Goal: Navigation & Orientation: Find specific page/section

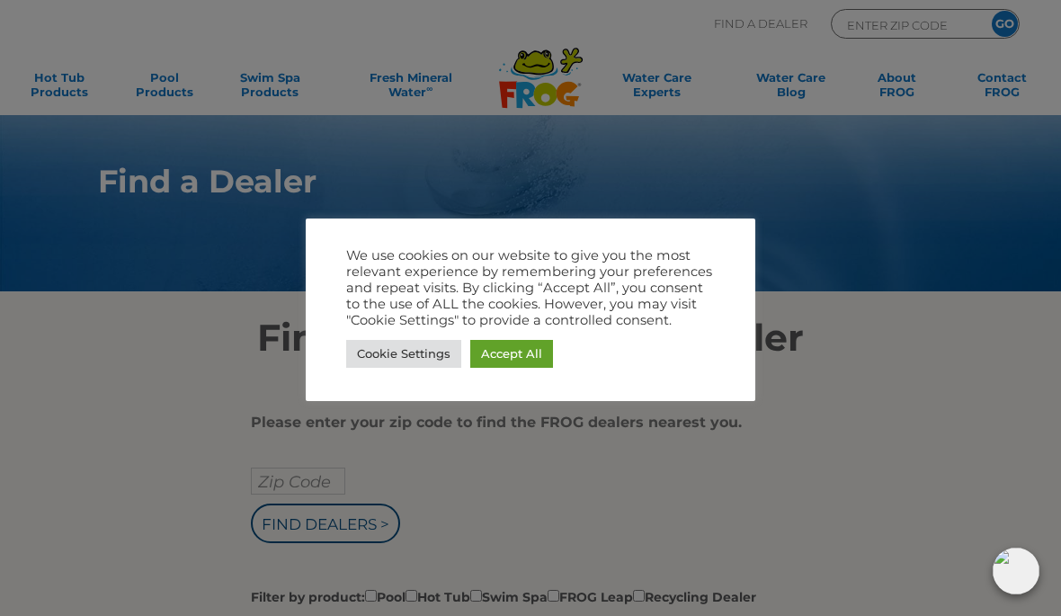
click at [525, 353] on link "Accept All" at bounding box center [511, 354] width 83 height 28
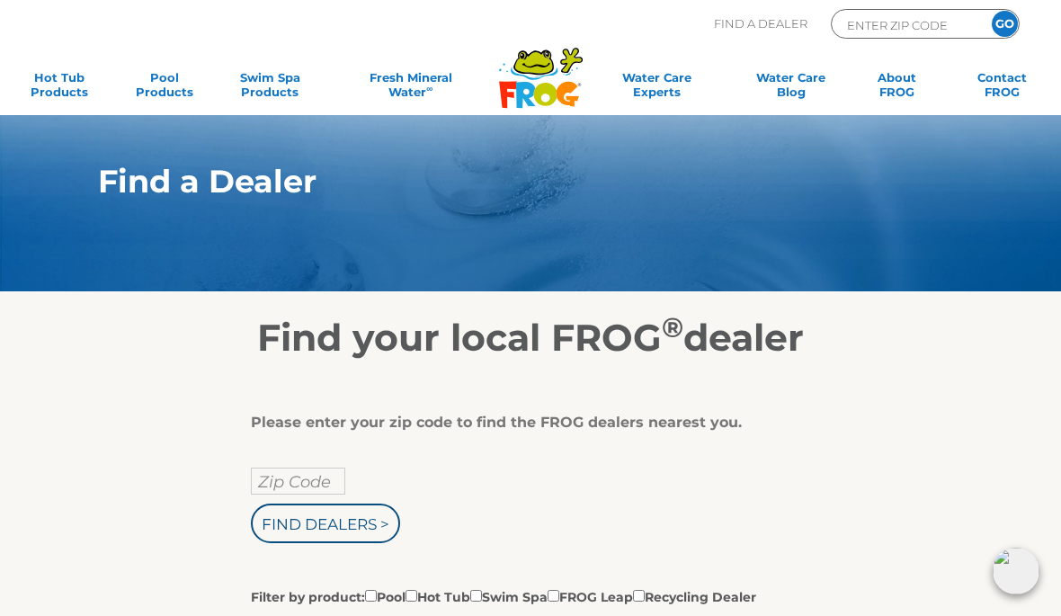
click at [276, 479] on input "Zip Code" at bounding box center [298, 481] width 94 height 27
type input "Zip Code"
click at [315, 483] on input "text" at bounding box center [298, 481] width 94 height 27
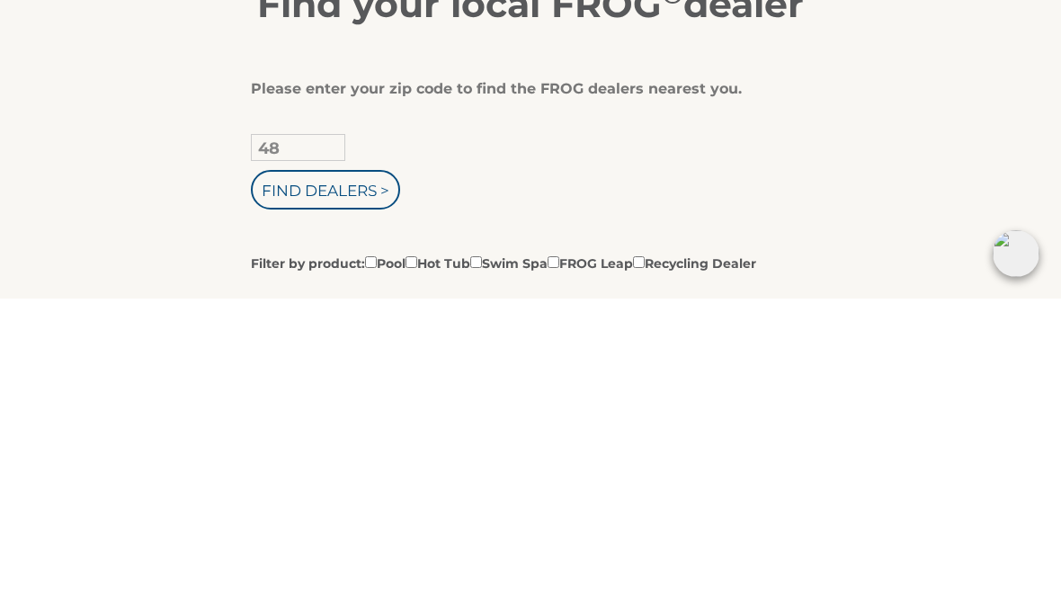
type input "4"
type input "48080"
click at [358, 487] on input "Find Dealers >" at bounding box center [325, 507] width 149 height 40
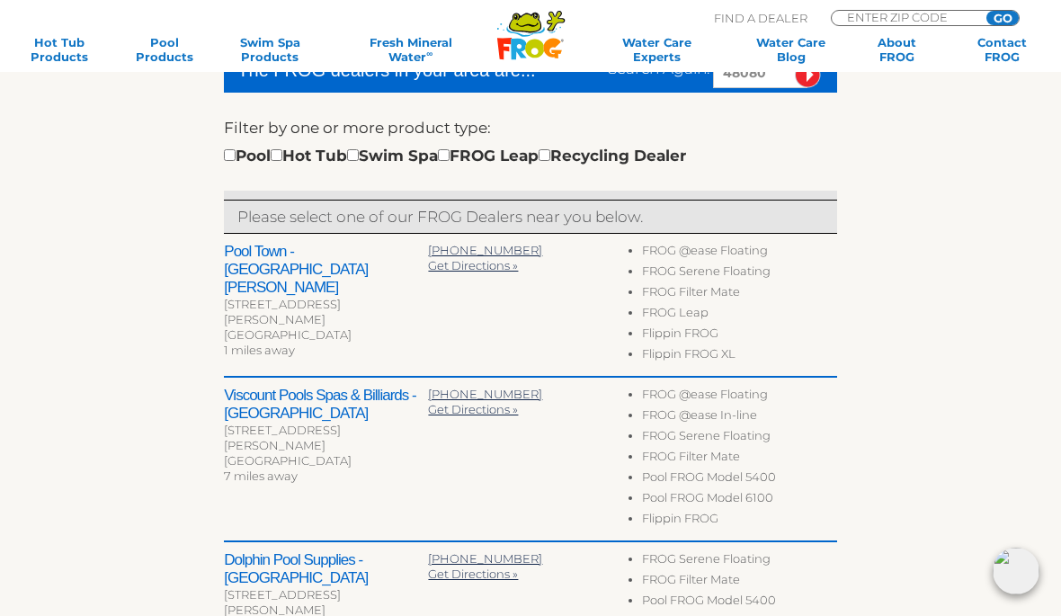
scroll to position [509, 0]
click at [415, 344] on div "1 miles away" at bounding box center [326, 351] width 204 height 15
click at [740, 296] on li "FROG Filter Mate" at bounding box center [739, 295] width 195 height 21
click at [356, 328] on div "Saint Clair Shores, MI 48080" at bounding box center [326, 335] width 204 height 15
click at [362, 298] on div "24873 Harper Ave" at bounding box center [326, 313] width 204 height 31
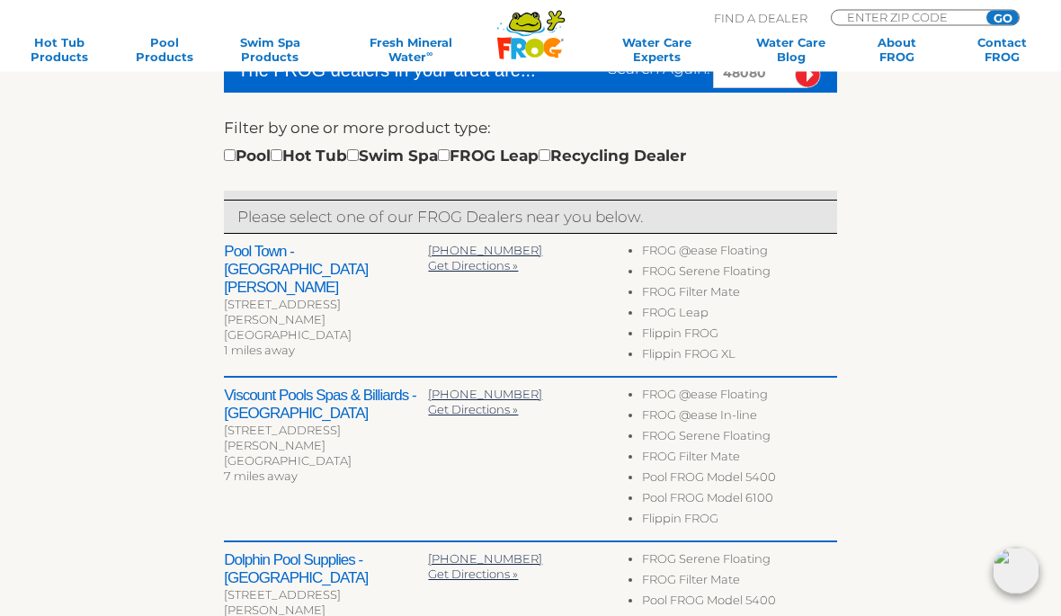
click at [282, 150] on input "checkbox" at bounding box center [277, 156] width 12 height 12
checkbox input "true"
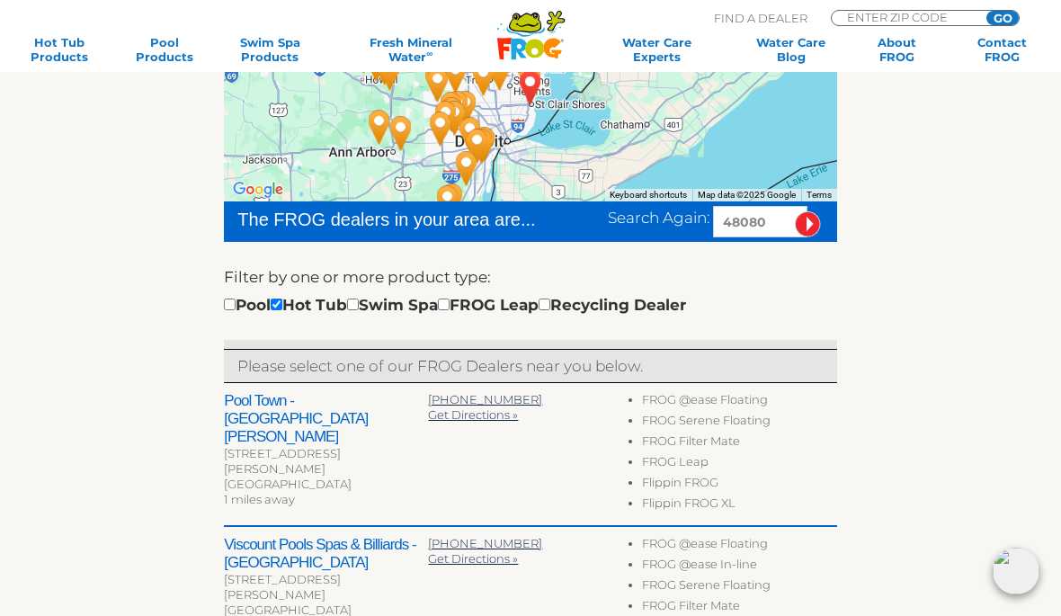
scroll to position [356, 0]
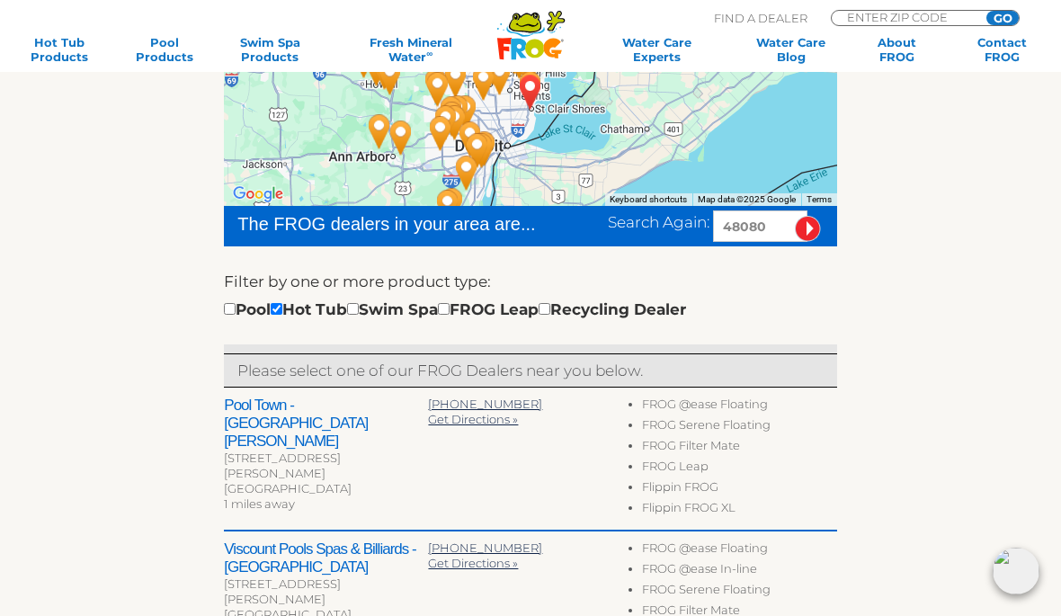
click at [334, 481] on div "[GEOGRAPHIC_DATA]" at bounding box center [326, 488] width 204 height 15
click at [549, 439] on div "[GEOGRAPHIC_DATA] - [GEOGRAPHIC_DATA][PERSON_NAME] [STREET_ADDRESS][PERSON_NAME…" at bounding box center [530, 460] width 612 height 144
click at [352, 481] on div "[GEOGRAPHIC_DATA]" at bounding box center [326, 488] width 204 height 15
click at [356, 451] on div "[STREET_ADDRESS][PERSON_NAME]" at bounding box center [326, 466] width 204 height 31
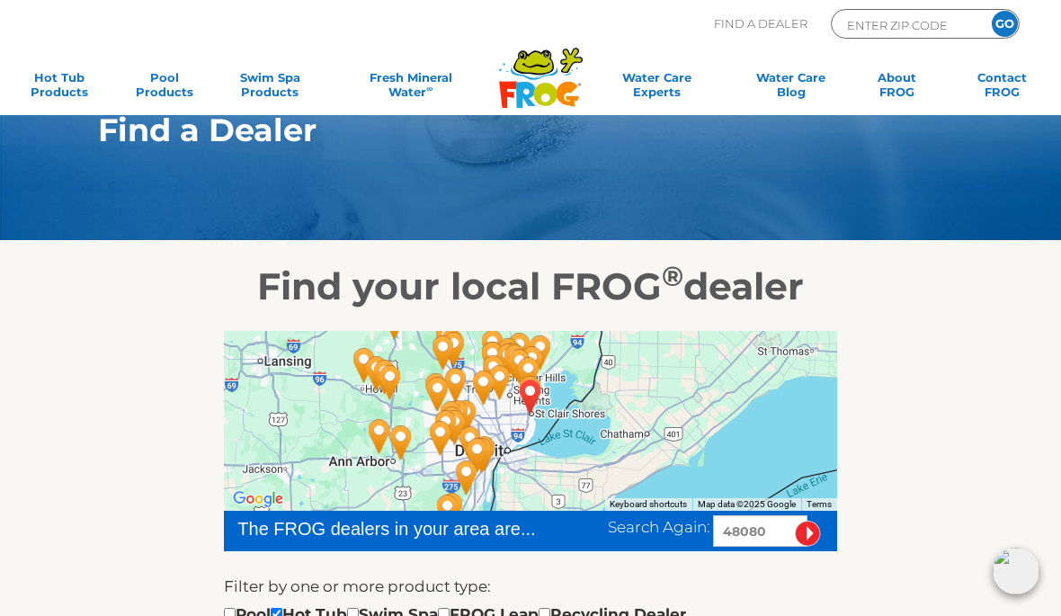
scroll to position [0, 0]
